Goal: Find specific page/section: Find specific page/section

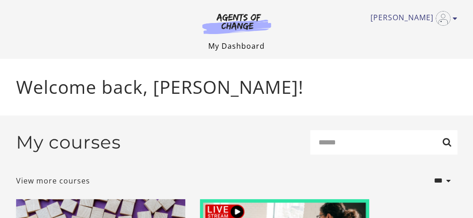
click at [239, 44] on link "My Dashboard" at bounding box center [236, 46] width 57 height 10
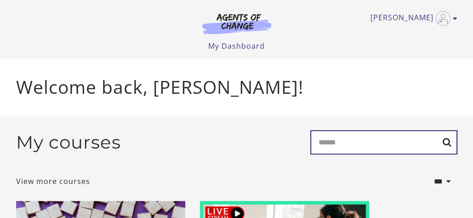
click at [348, 144] on input "Search" at bounding box center [383, 142] width 147 height 24
type input "****"
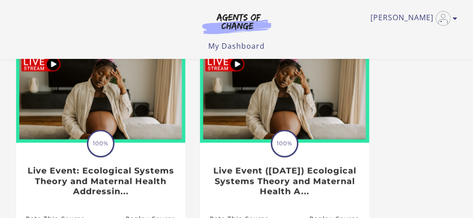
scroll to position [645, 0]
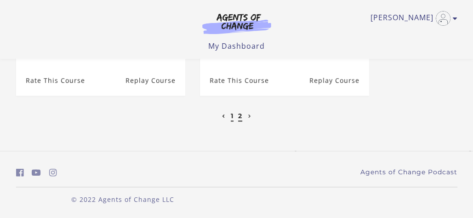
click at [241, 115] on link "2" at bounding box center [240, 116] width 4 height 8
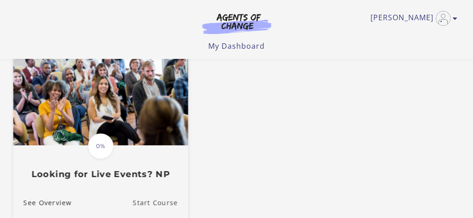
scroll to position [322, 0]
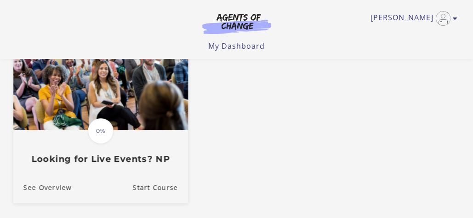
click at [147, 168] on link "Translation missing: en.liquid.partials.dashboard_course_card.progress_descript…" at bounding box center [100, 104] width 175 height 136
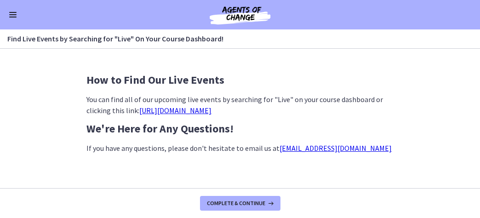
click at [204, 112] on link "https://agentsofchange.thinkific.com/enrollments?q=live+event&status=all" at bounding box center [175, 110] width 72 height 9
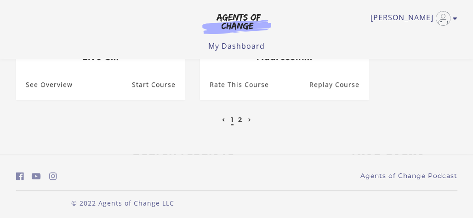
scroll to position [643, 0]
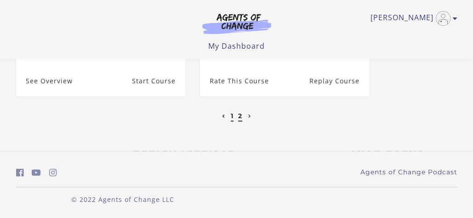
click at [238, 117] on link "2" at bounding box center [240, 116] width 4 height 8
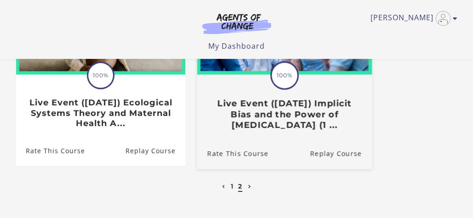
scroll to position [251, 0]
